Goal: Task Accomplishment & Management: Complete application form

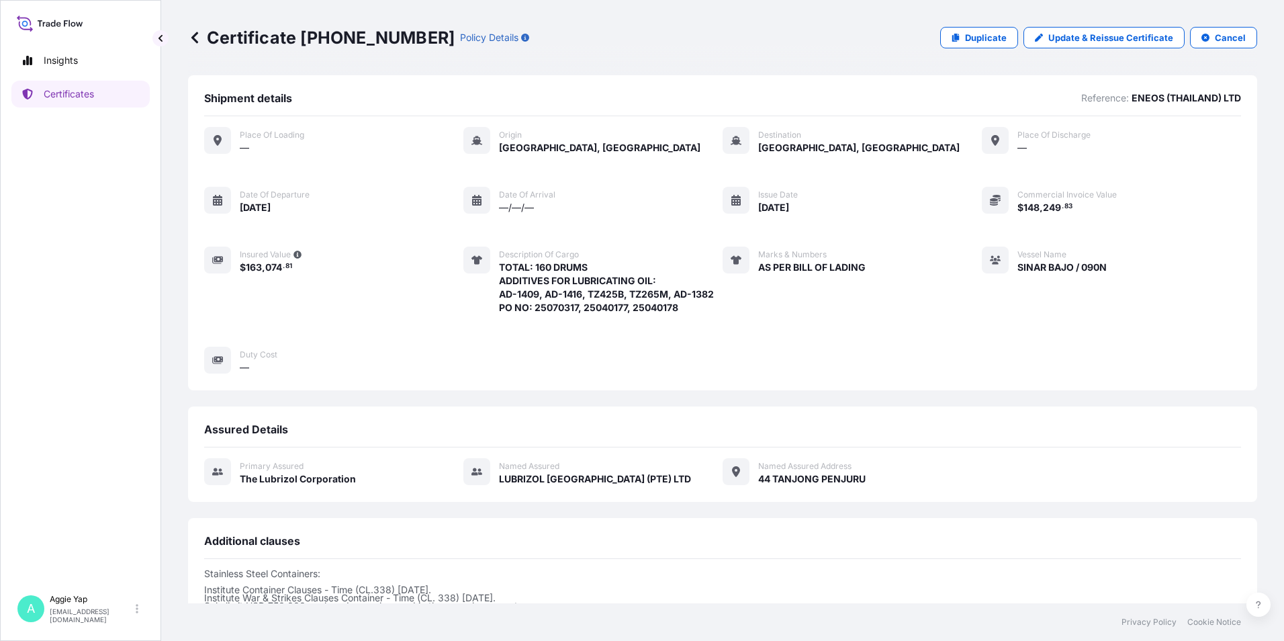
scroll to position [162, 0]
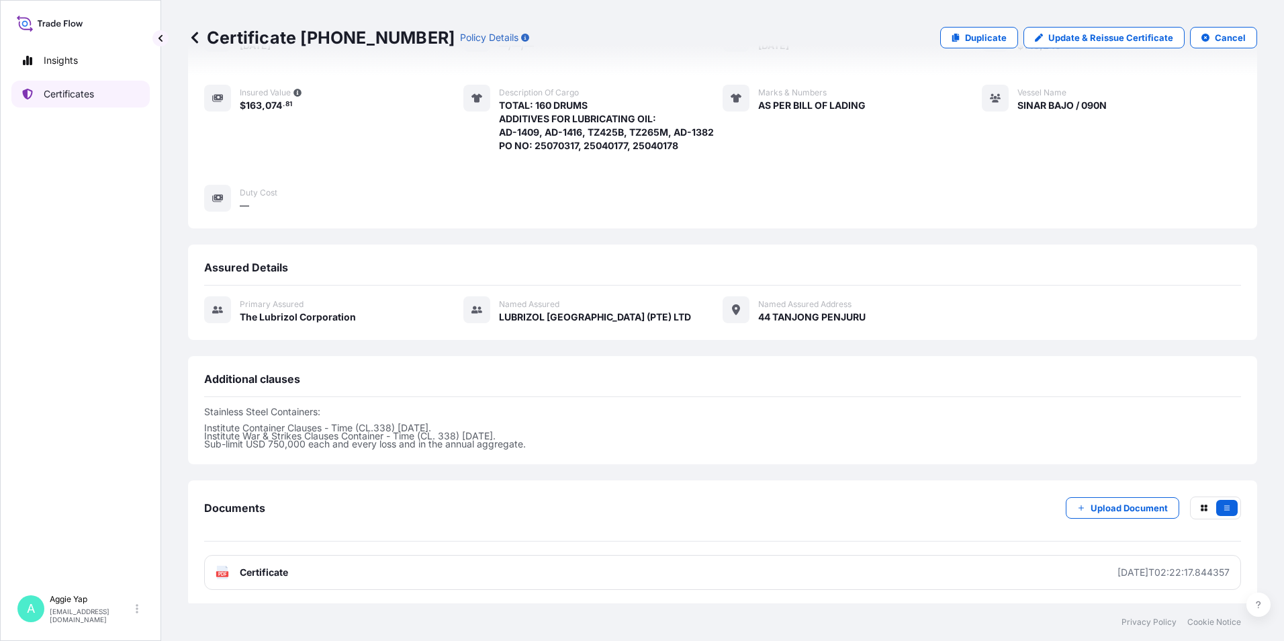
click at [67, 91] on p "Certificates" at bounding box center [69, 93] width 50 height 13
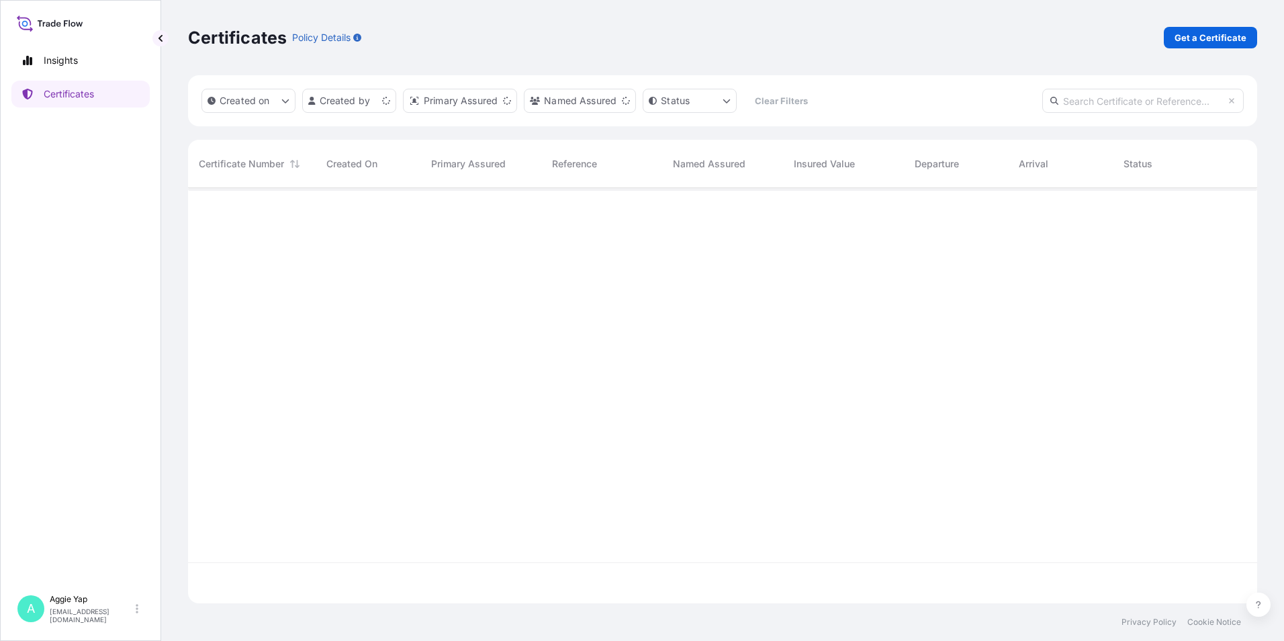
scroll to position [412, 1059]
click at [1198, 39] on p "Get a Certificate" at bounding box center [1211, 37] width 72 height 13
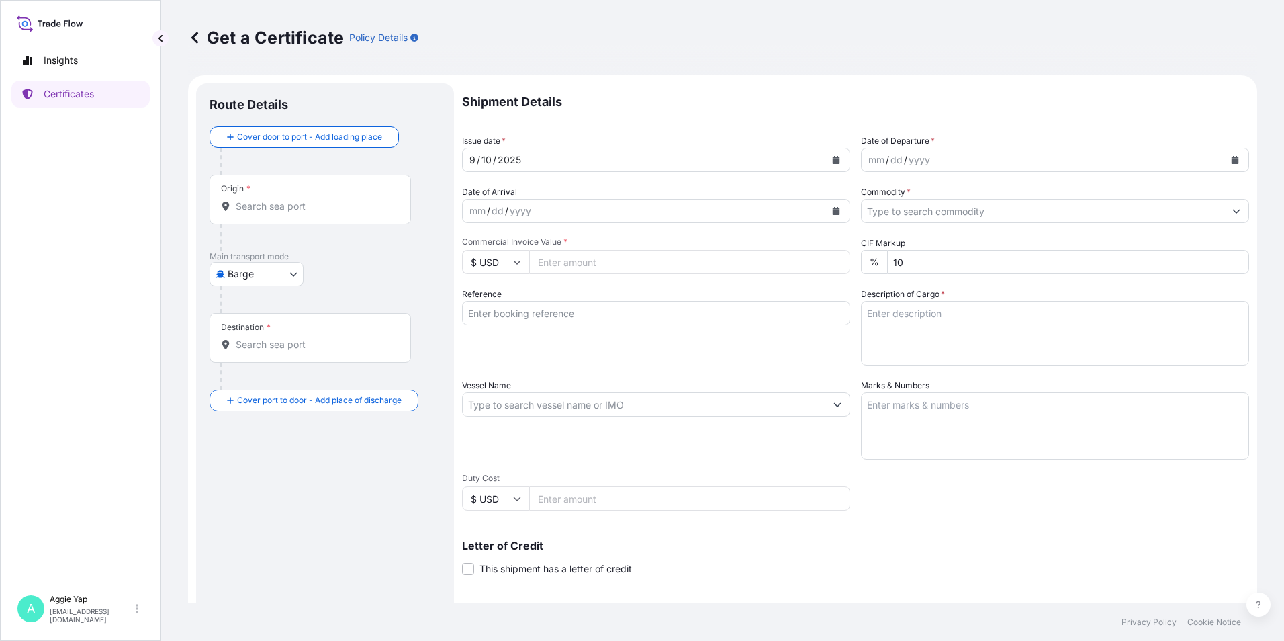
click at [275, 265] on body "Insights Certificates A [PERSON_NAME] [EMAIL_ADDRESS][DOMAIN_NAME] Get a Certif…" at bounding box center [642, 320] width 1284 height 641
click at [270, 386] on span "Ocean Vessel" at bounding box center [265, 381] width 60 height 13
select select "Ocean Vessel"
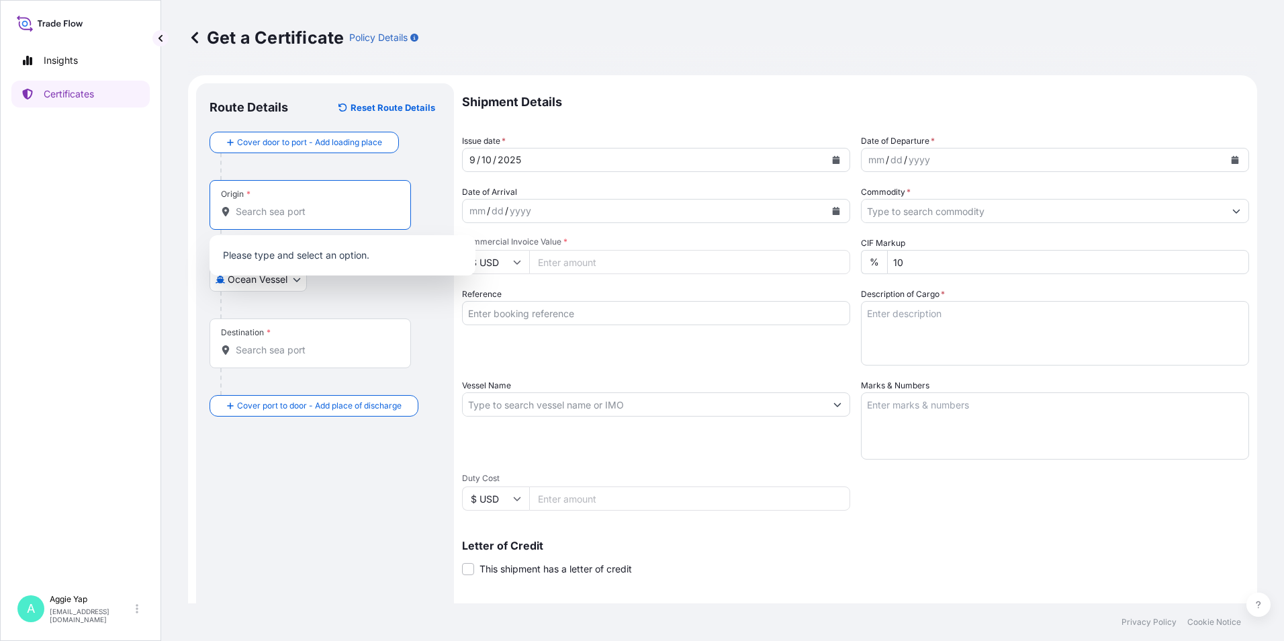
drag, startPoint x: 311, startPoint y: 210, endPoint x: 324, endPoint y: 211, distance: 12.8
click at [312, 209] on input "Origin *" at bounding box center [315, 211] width 159 height 13
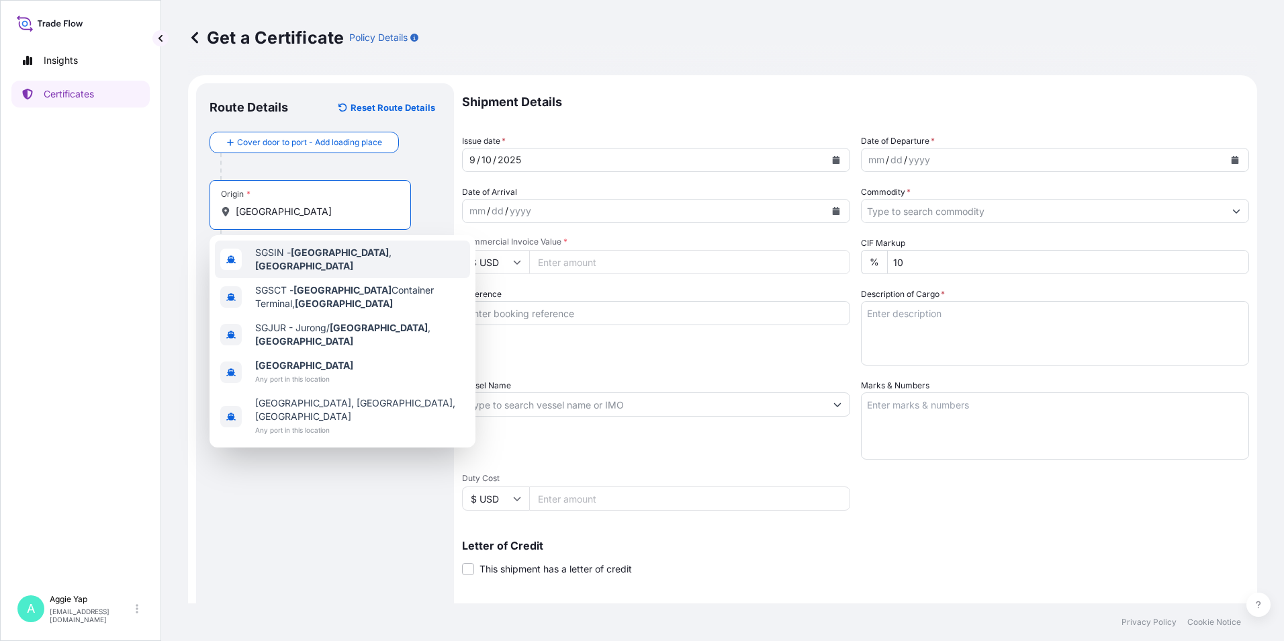
click at [294, 267] on div "SGSIN - [GEOGRAPHIC_DATA] , [GEOGRAPHIC_DATA]" at bounding box center [342, 260] width 255 height 38
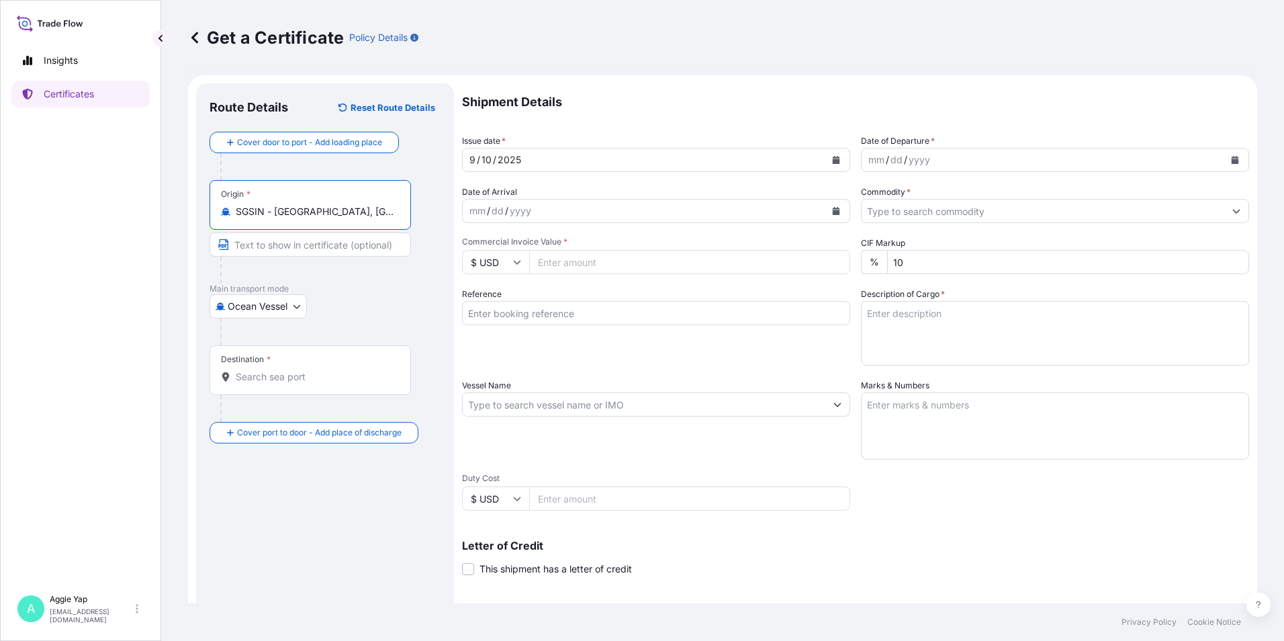
type input "SGSIN - [GEOGRAPHIC_DATA], [GEOGRAPHIC_DATA]"
click at [295, 378] on input "Destination *" at bounding box center [315, 376] width 159 height 13
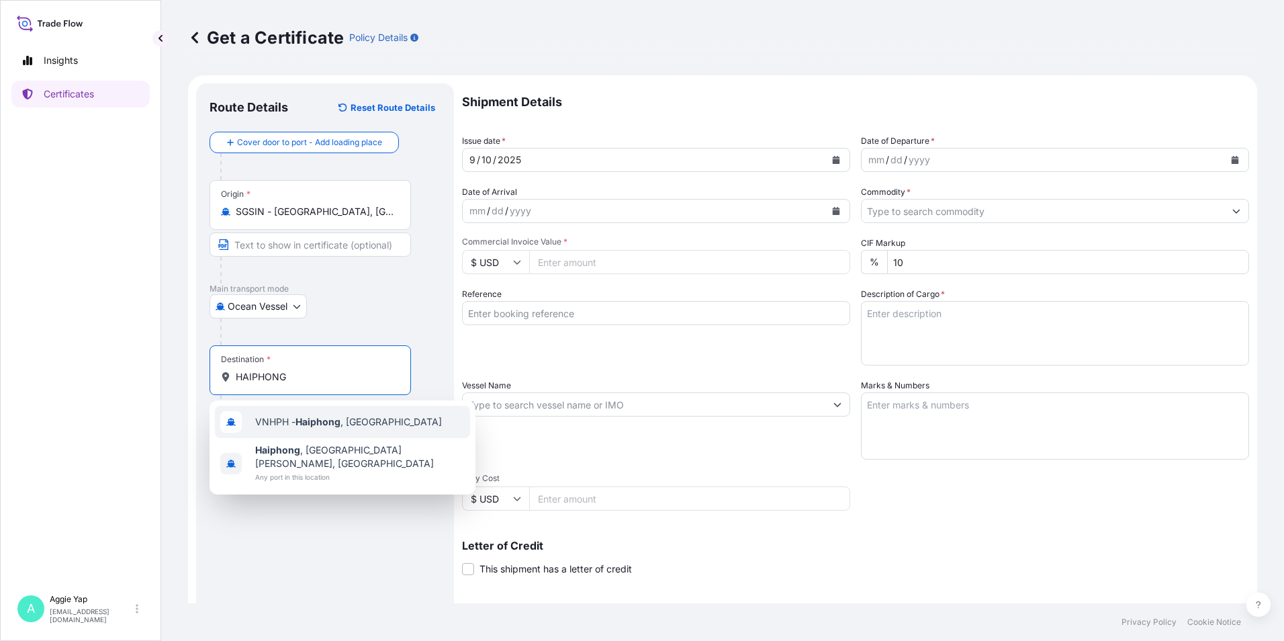
click at [305, 437] on div "VNHPH - Haiphong , [GEOGRAPHIC_DATA]" at bounding box center [342, 422] width 255 height 32
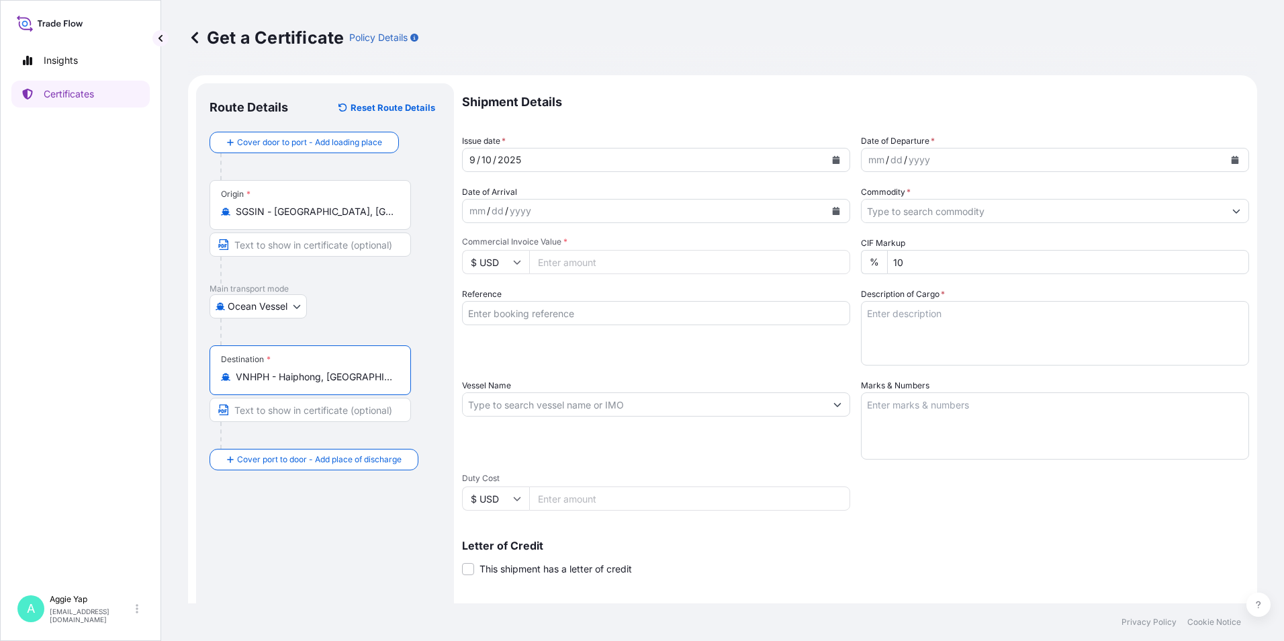
type input "VNHPH - Haiphong, [GEOGRAPHIC_DATA]"
click at [1232, 160] on icon "Calendar" at bounding box center [1235, 160] width 7 height 8
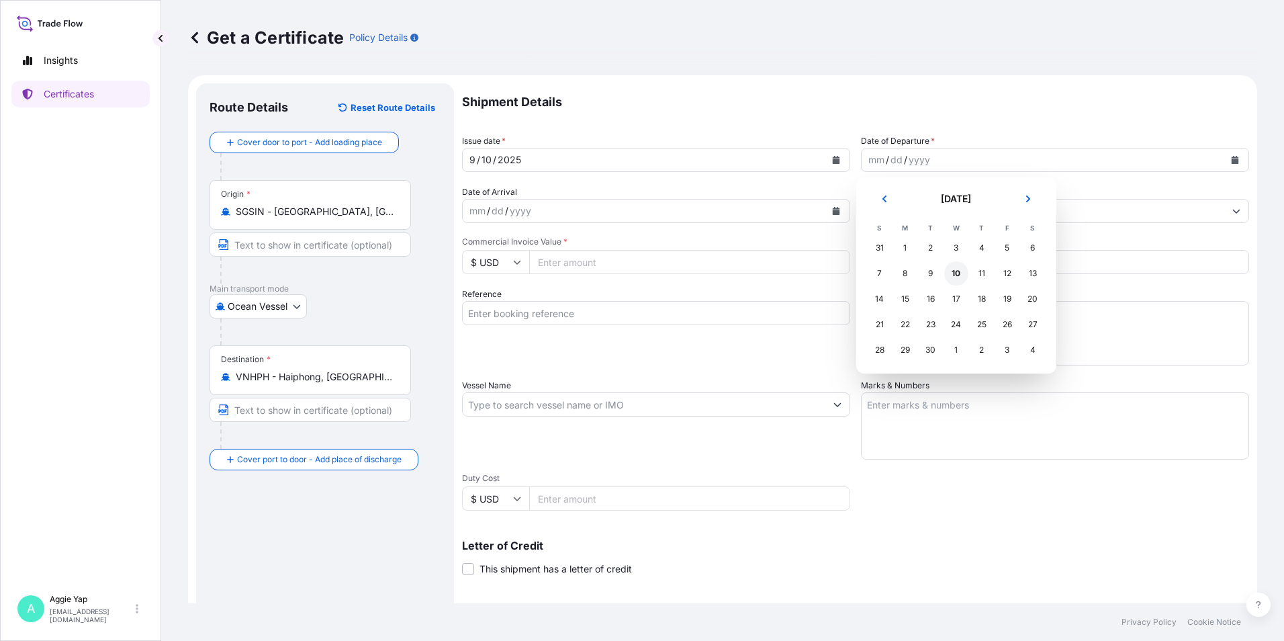
click at [957, 271] on div "10" at bounding box center [957, 273] width 24 height 24
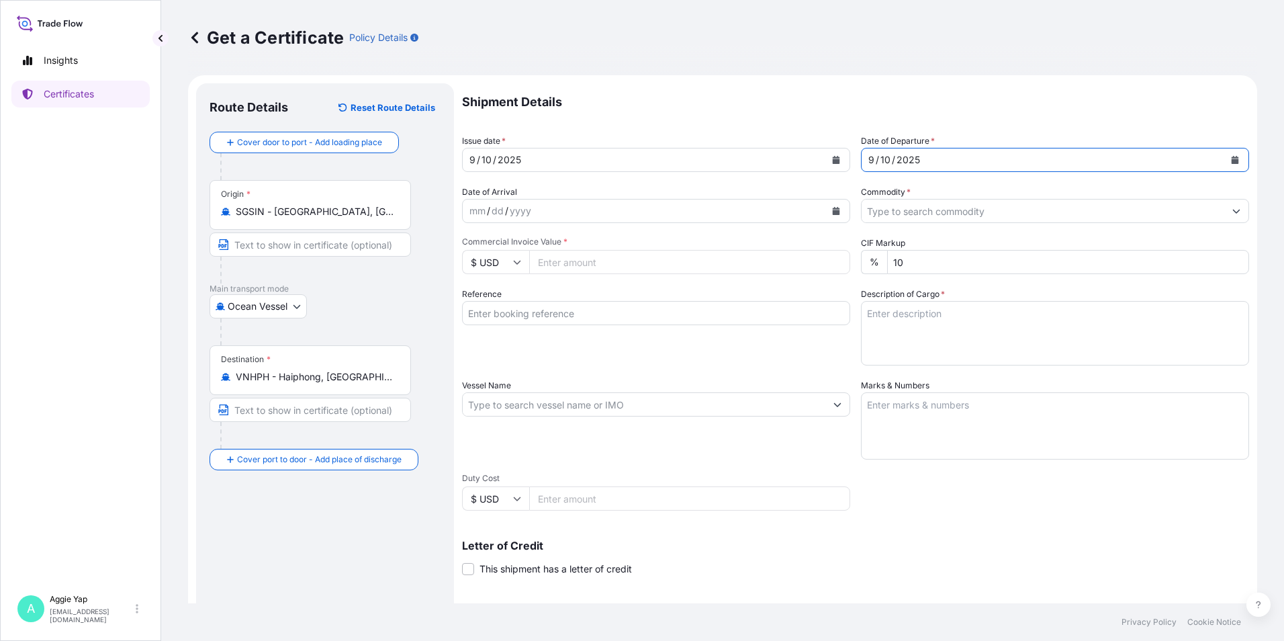
click at [934, 212] on input "Commodity *" at bounding box center [1043, 211] width 363 height 24
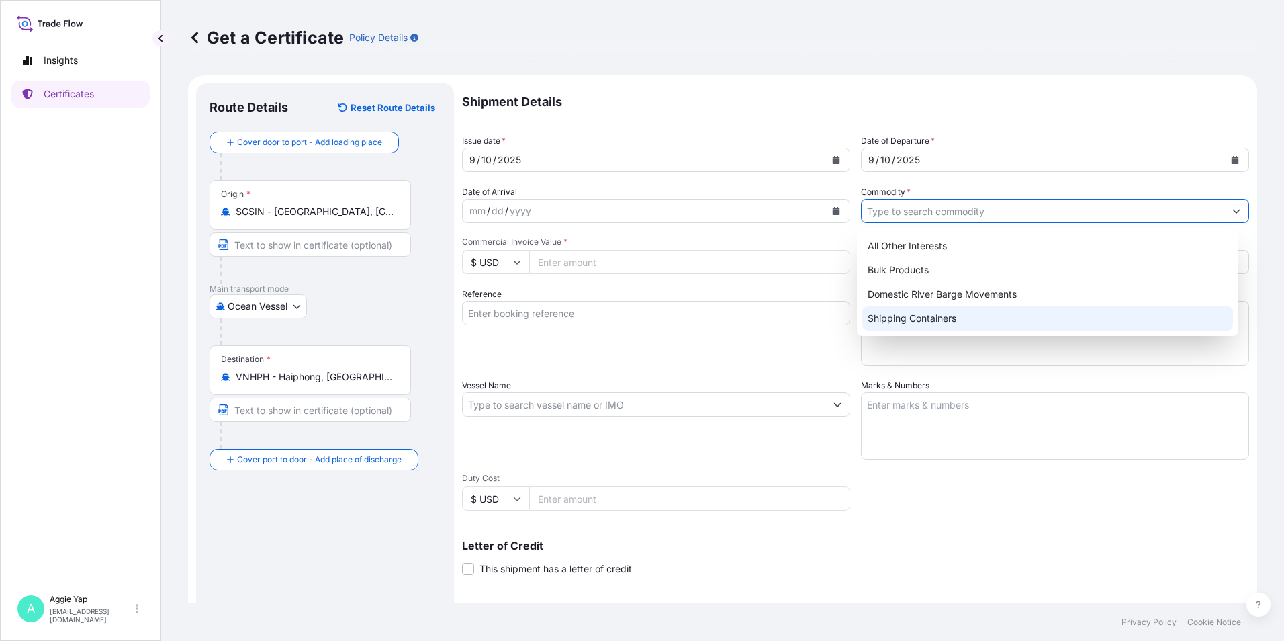
click at [936, 315] on div "Shipping Containers" at bounding box center [1049, 318] width 372 height 24
type input "Shipping Containers"
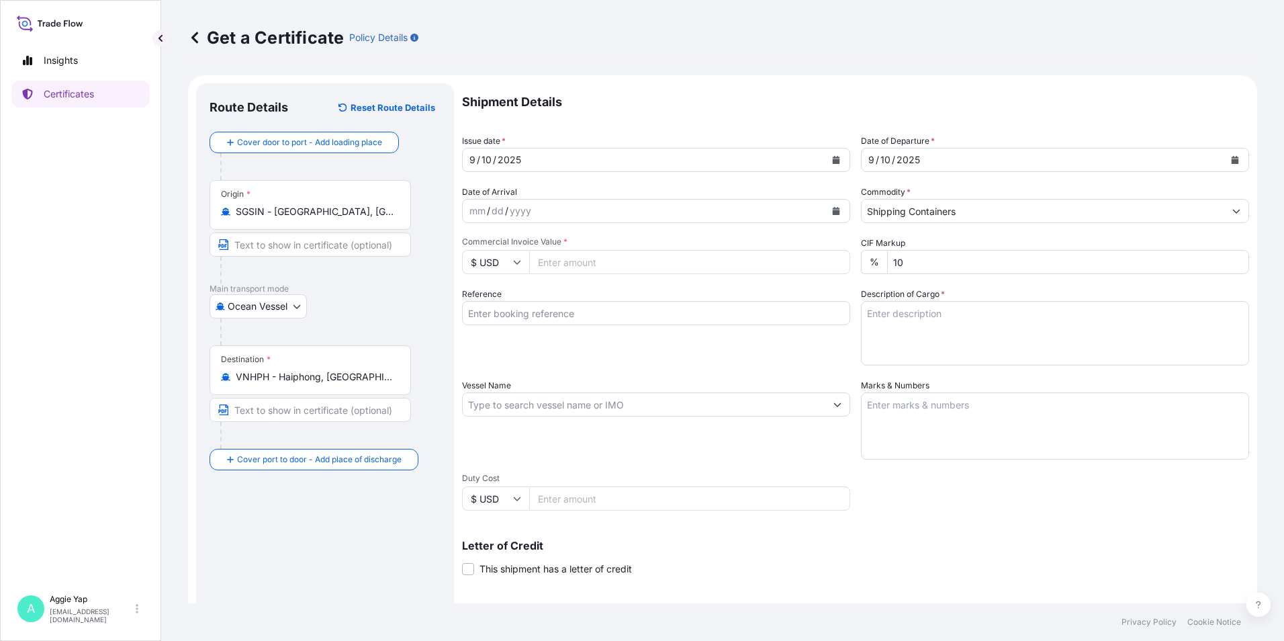
click at [699, 263] on input "Commercial Invoice Value *" at bounding box center [689, 262] width 321 height 24
type input "89870.45"
click at [544, 299] on div "Reference" at bounding box center [656, 327] width 388 height 78
click at [537, 315] on input "Reference" at bounding box center [656, 313] width 388 height 24
type input "JX NIPPON OIL & ENERGY VIETNAM CO LTD"
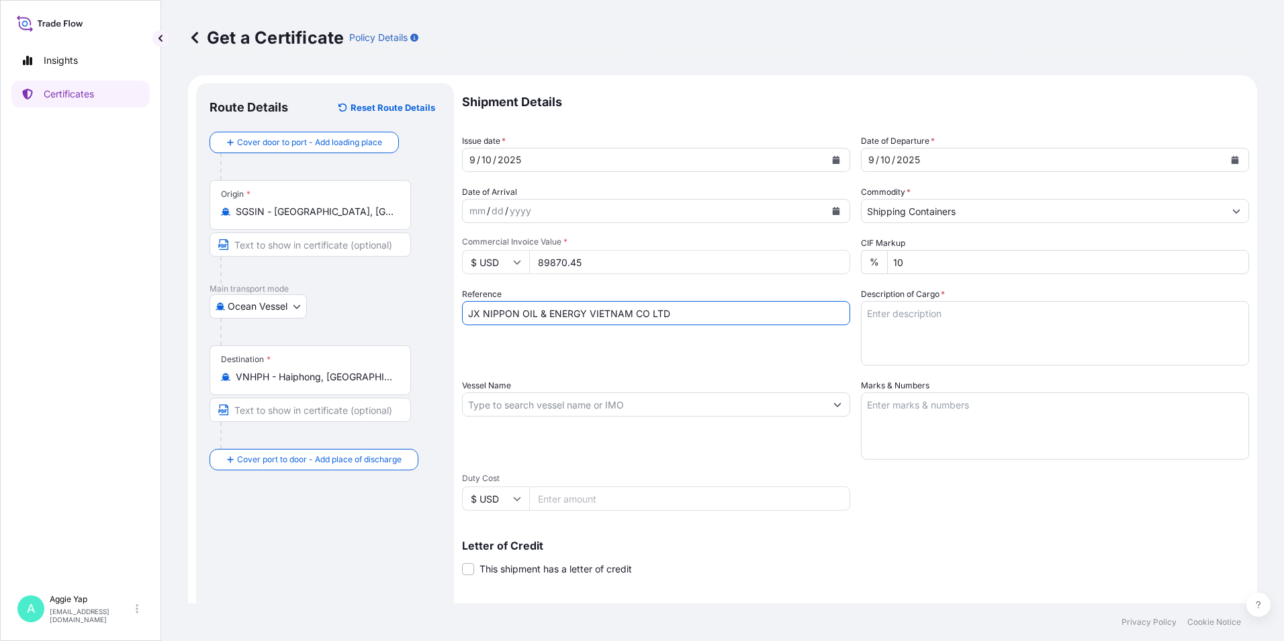
click at [517, 403] on input "Vessel Name" at bounding box center [644, 404] width 363 height 24
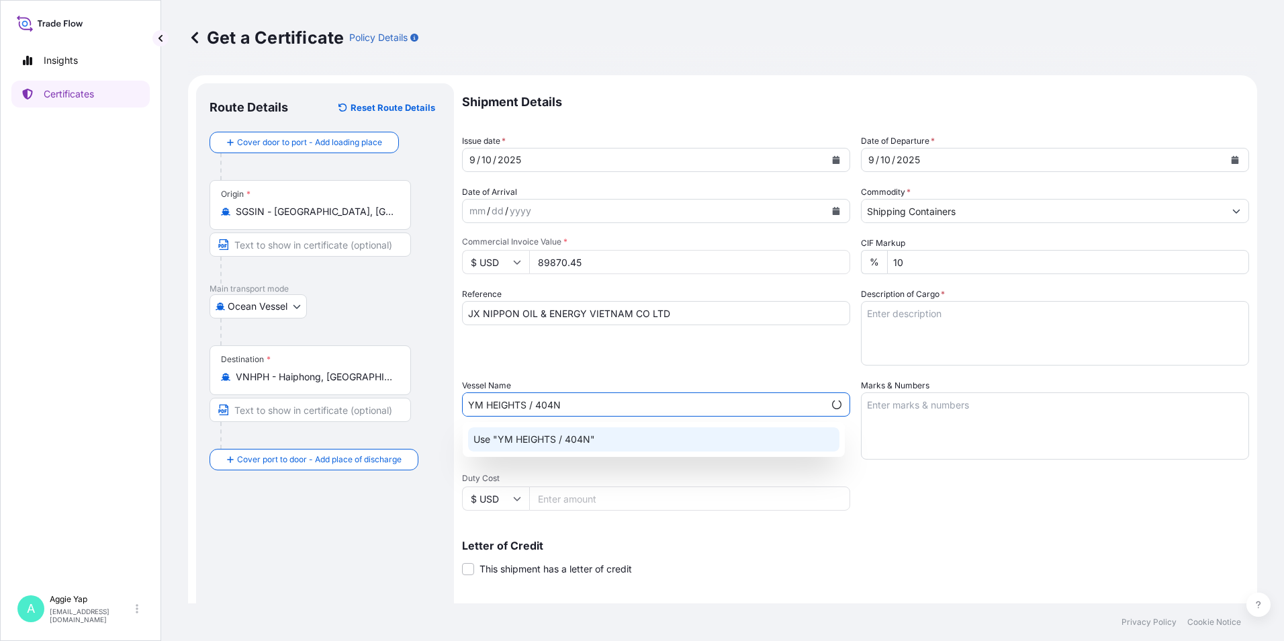
click at [750, 431] on div "Use "YM HEIGHTS / 404N"" at bounding box center [654, 439] width 372 height 24
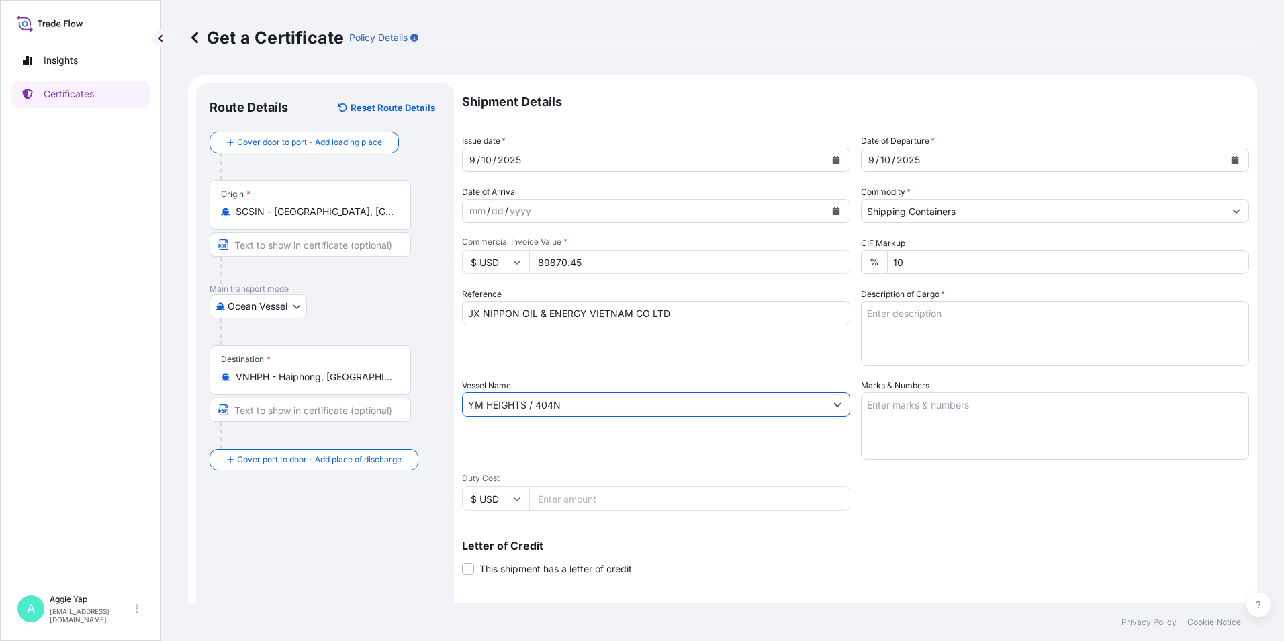
type input "YM HEIGHTS / 404N"
click at [919, 432] on textarea "Marks & Numbers" at bounding box center [1055, 425] width 388 height 67
type textarea "AS PER BILL OF LADING"
click at [889, 308] on textarea "Description of Cargo *" at bounding box center [1055, 333] width 388 height 64
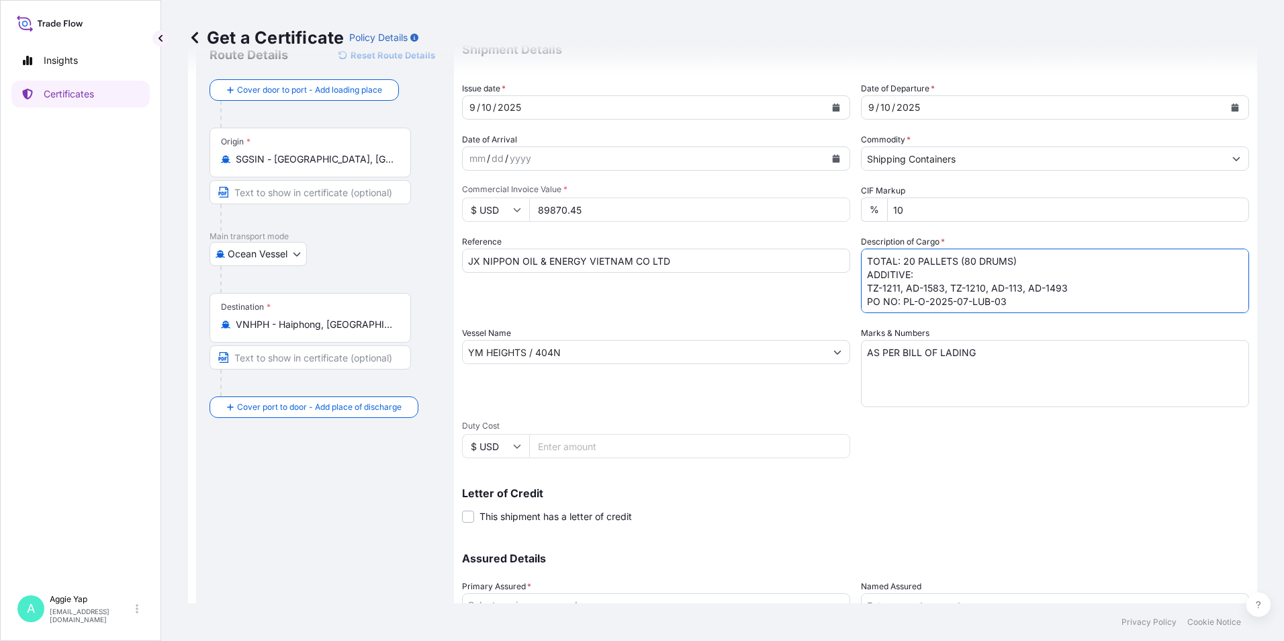
scroll to position [166, 0]
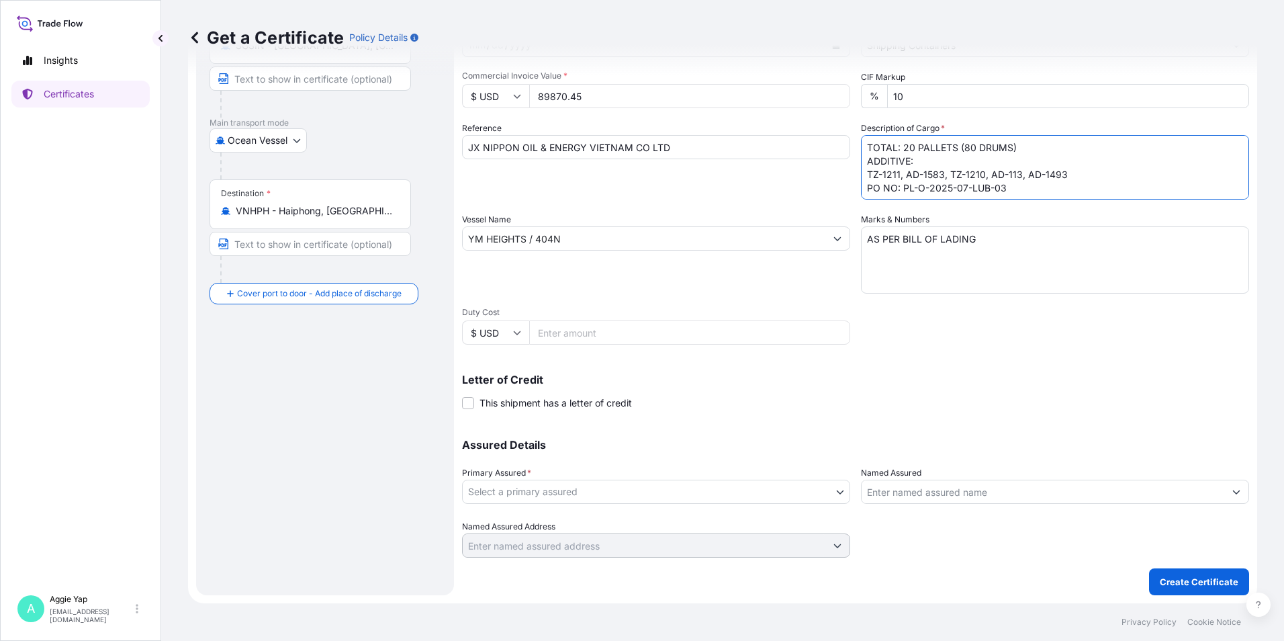
type textarea "TOTAL: 20 PALLETS (80 DRUMS) ADDITIVE: TZ-1211, AD-1583, TZ-1210, AD-113, AD-14…"
click at [656, 494] on body "Insights Certificates A [PERSON_NAME] [EMAIL_ADDRESS][DOMAIN_NAME] Get a Certif…" at bounding box center [642, 320] width 1284 height 641
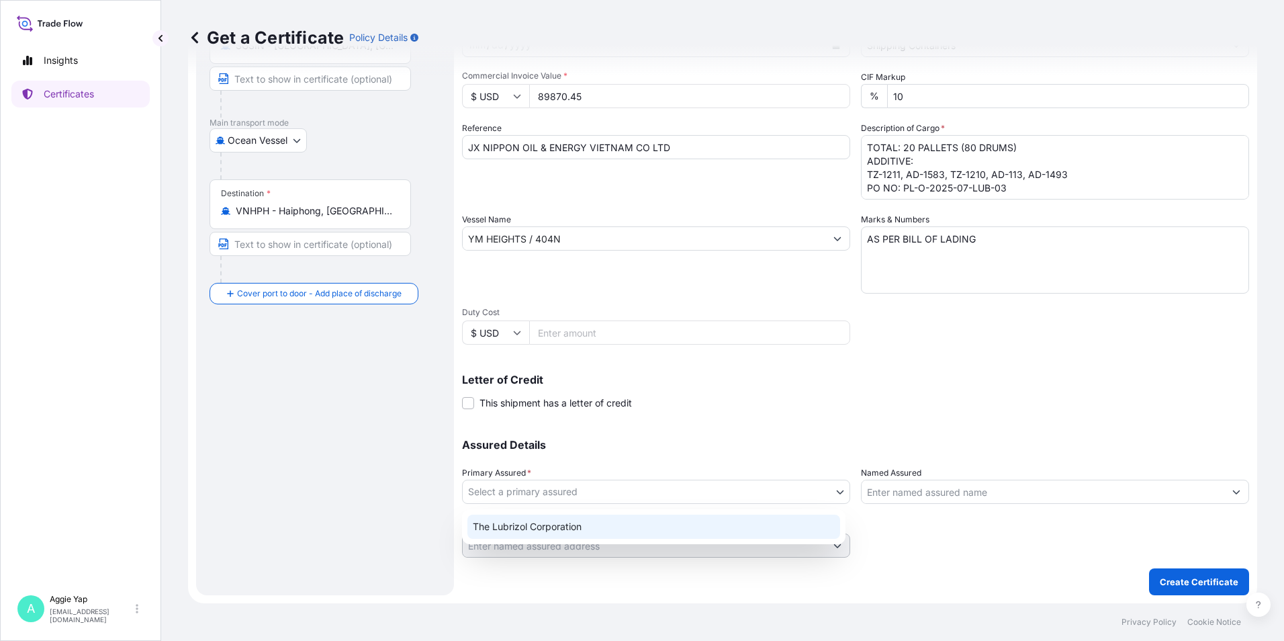
click at [577, 528] on div "The Lubrizol Corporation" at bounding box center [654, 527] width 373 height 24
select select "31566"
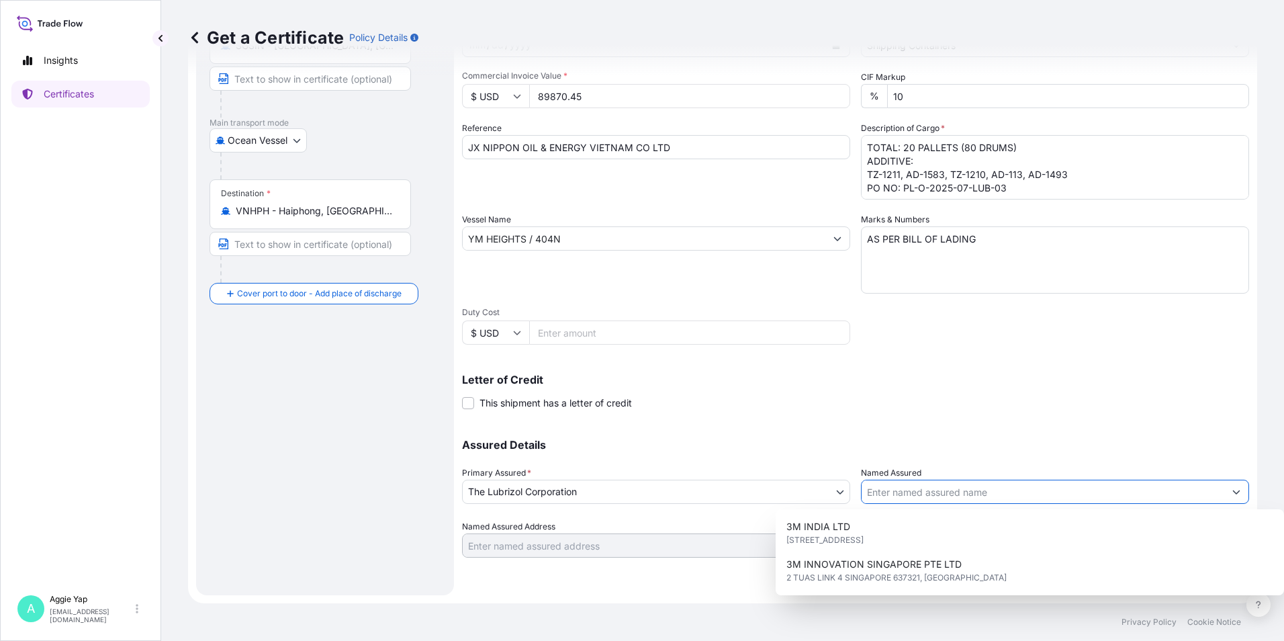
click at [914, 496] on input "Named Assured" at bounding box center [1043, 492] width 363 height 24
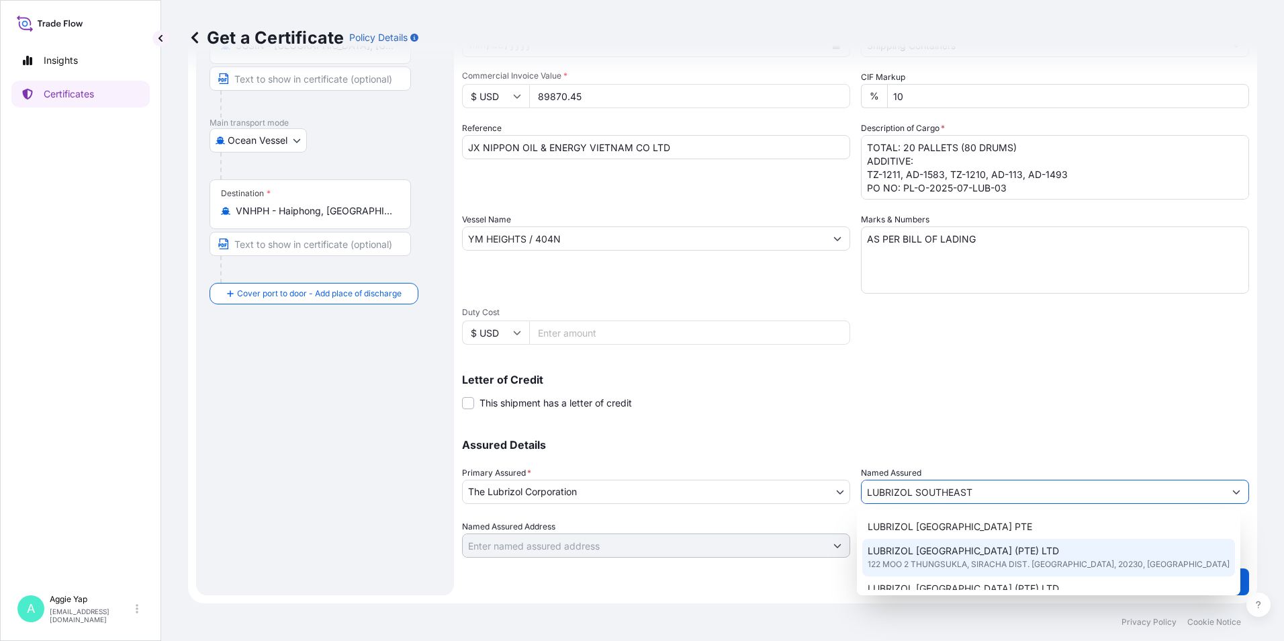
scroll to position [67, 0]
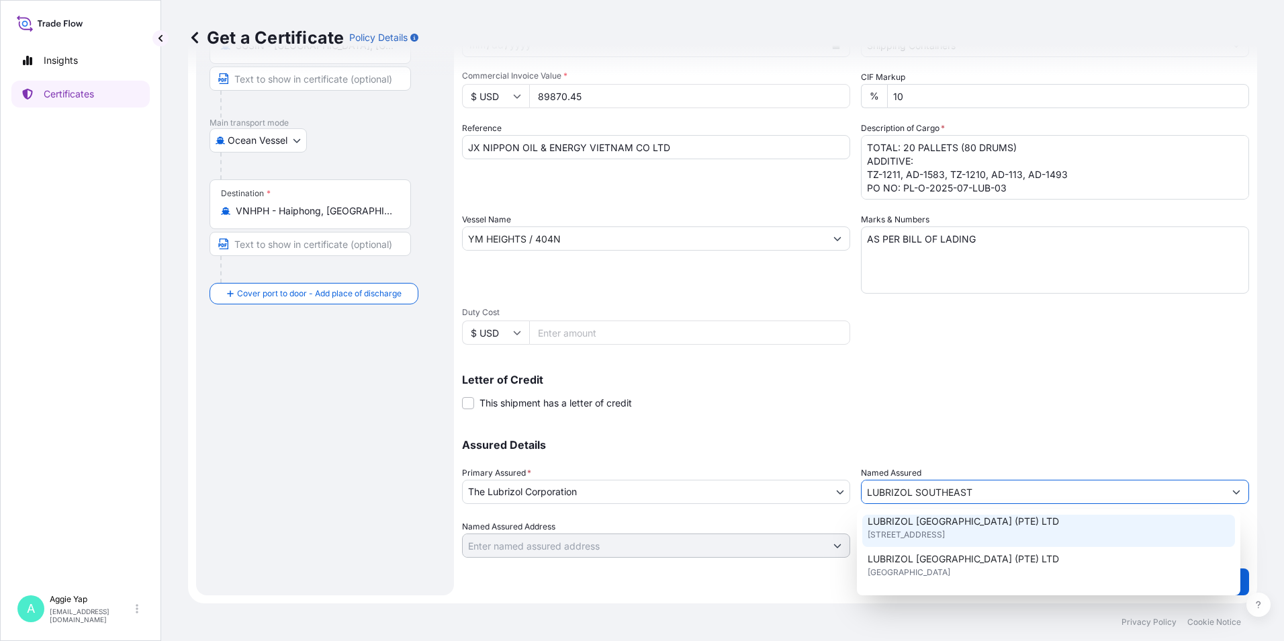
click at [945, 537] on span "[STREET_ADDRESS]" at bounding box center [906, 534] width 77 height 13
type input "LUBRIZOL [GEOGRAPHIC_DATA] (PTE) LTD"
type input "[STREET_ADDRESS]"
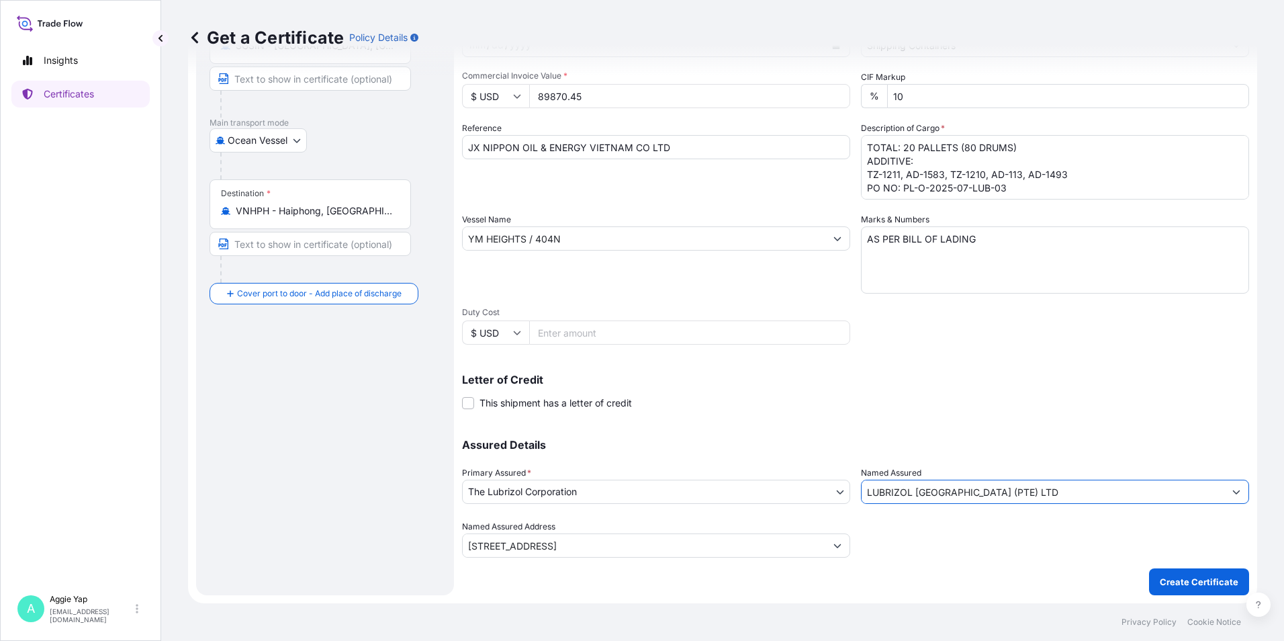
type input "LUBRIZOL [GEOGRAPHIC_DATA] (PTE) LTD"
click at [969, 417] on div "Shipment Details Issue date * [DATE] Date of Departure * [DATE] Date of Arrival…" at bounding box center [855, 237] width 787 height 640
click at [1162, 575] on p "Create Certificate" at bounding box center [1199, 581] width 79 height 13
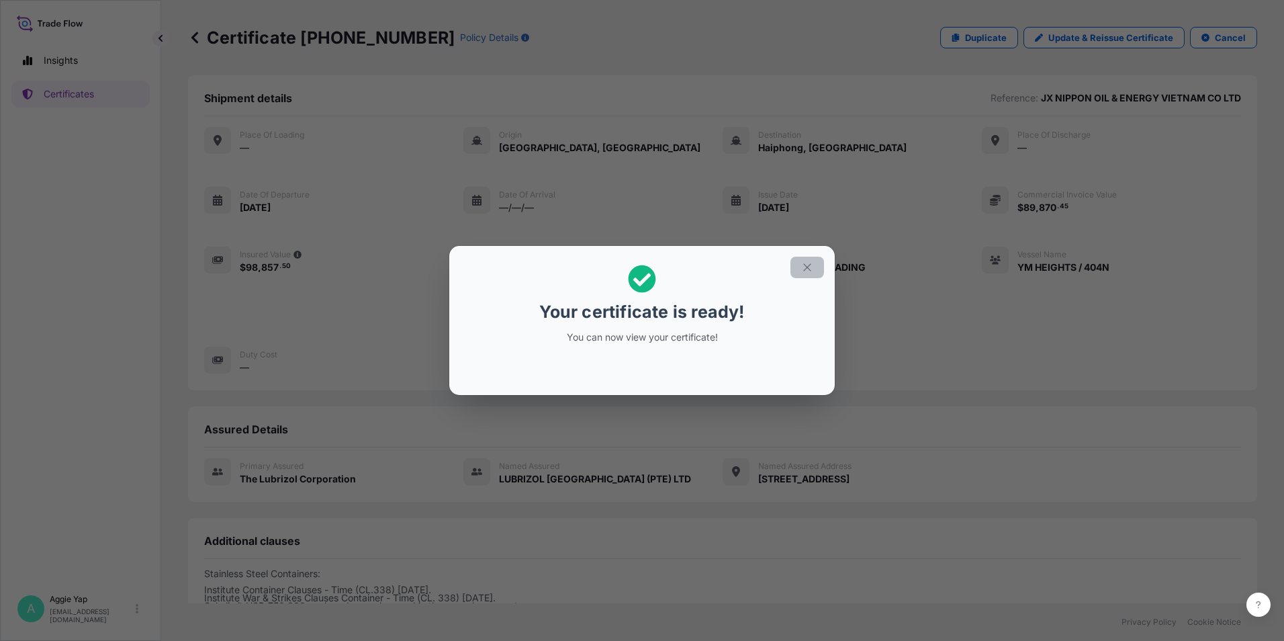
click at [807, 266] on icon "button" at bounding box center [807, 267] width 12 height 12
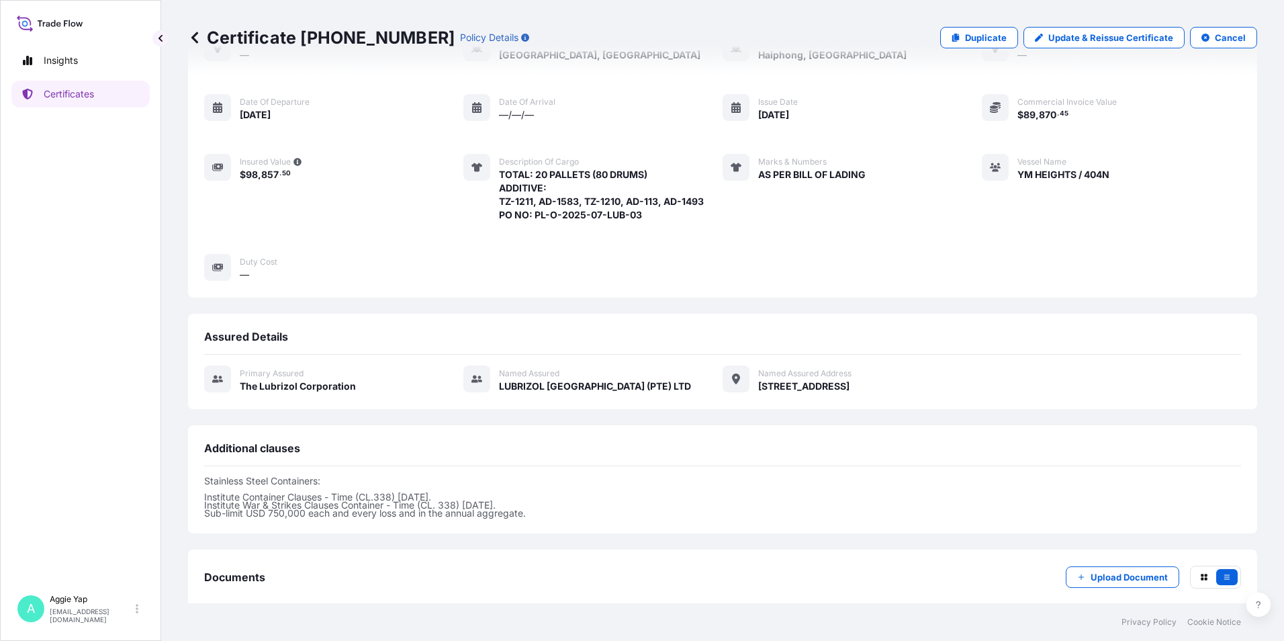
scroll to position [165, 0]
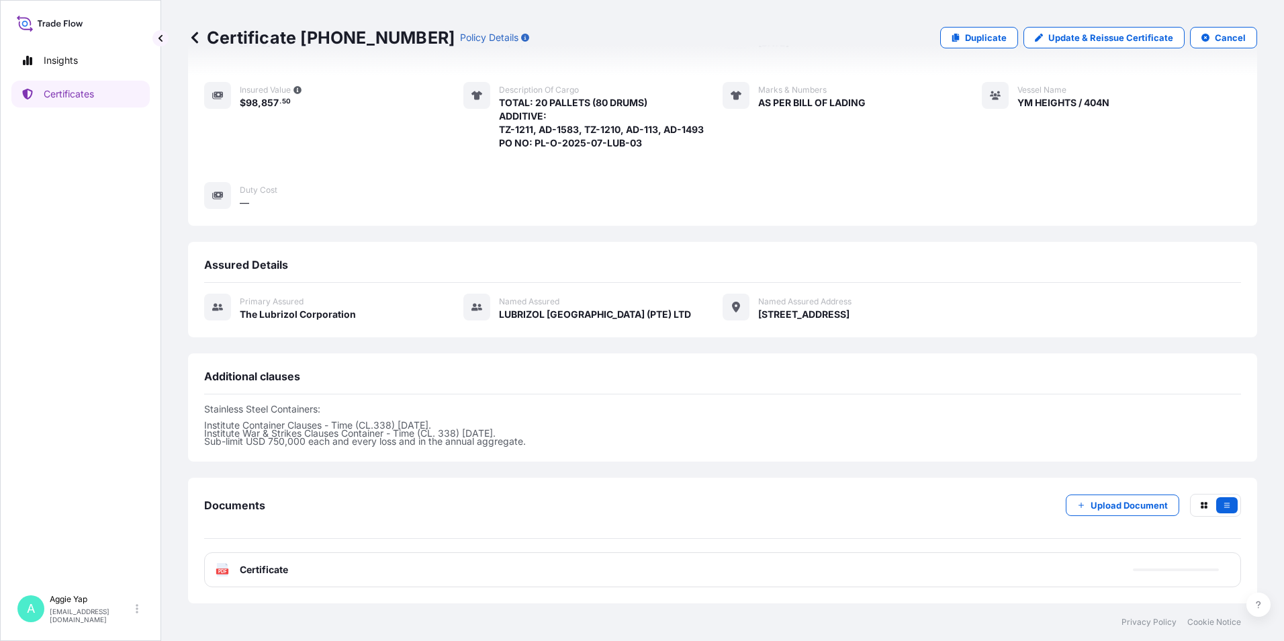
click at [353, 568] on div "PDF Certificate" at bounding box center [722, 569] width 1037 height 35
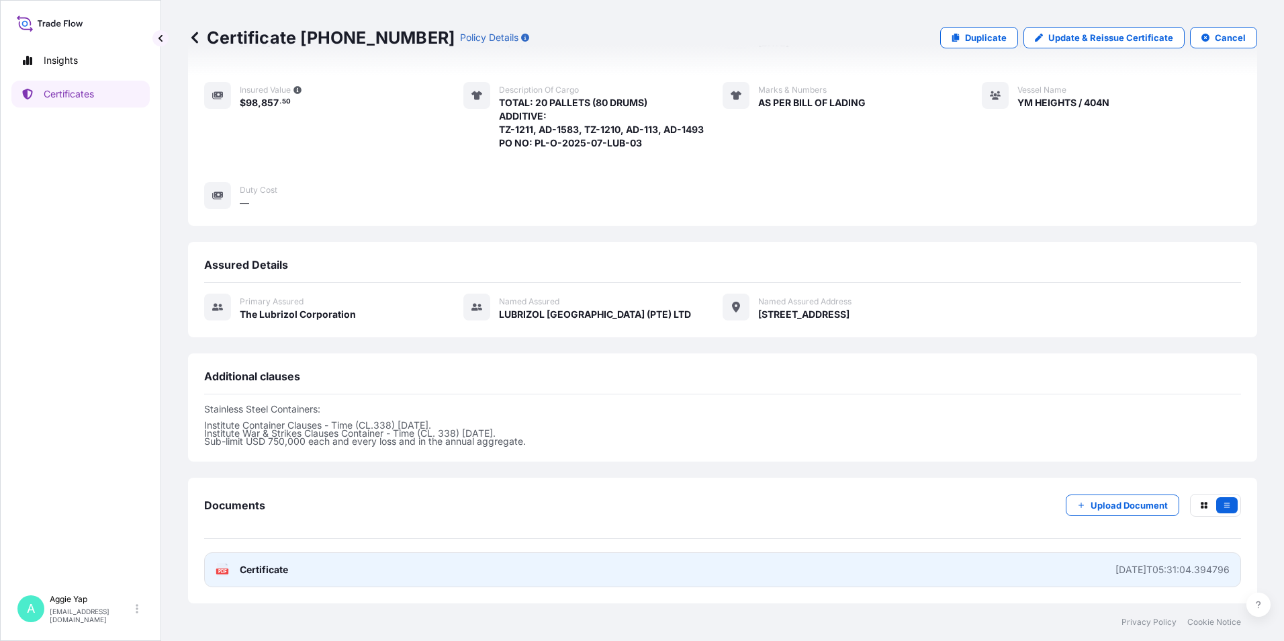
click at [361, 567] on link "PDF Certificate [DATE]T05:31:04.394796" at bounding box center [722, 569] width 1037 height 35
